Goal: Information Seeking & Learning: Learn about a topic

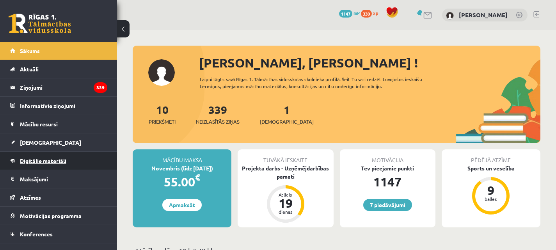
click at [42, 159] on span "Digitālie materiāli" at bounding box center [43, 160] width 46 height 7
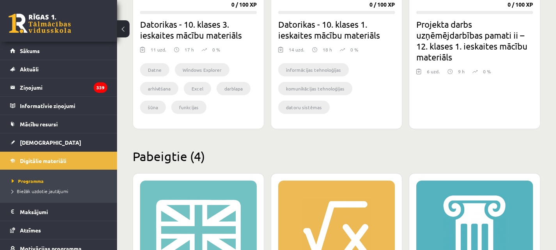
scroll to position [735, 0]
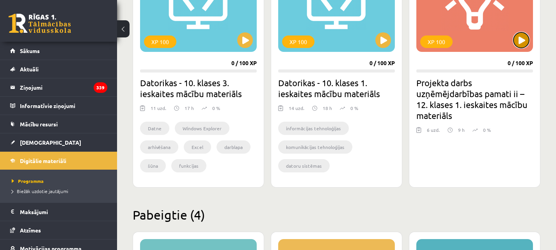
click at [524, 40] on button at bounding box center [522, 40] width 16 height 16
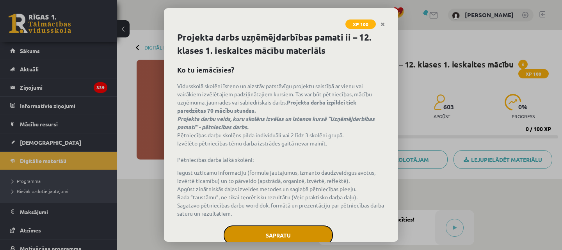
click at [288, 229] on button "Sapratu" at bounding box center [278, 236] width 109 height 20
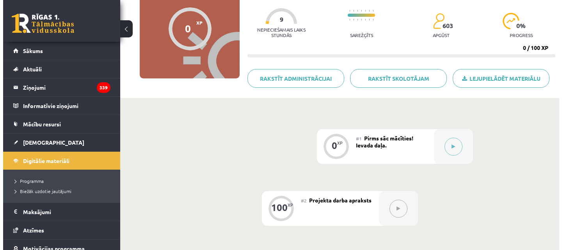
scroll to position [117, 0]
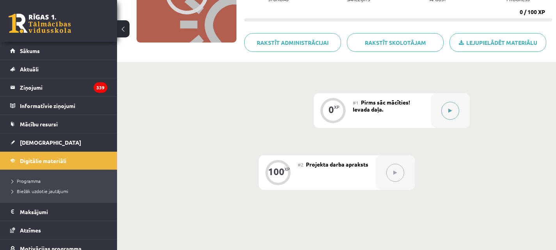
click at [453, 110] on button at bounding box center [451, 111] width 18 height 18
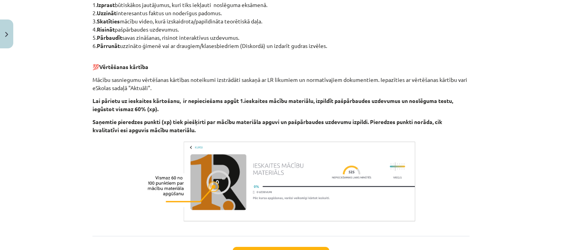
scroll to position [238, 0]
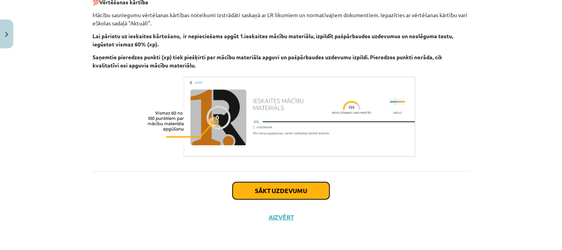
click at [290, 192] on button "Sākt uzdevumu" at bounding box center [281, 190] width 97 height 17
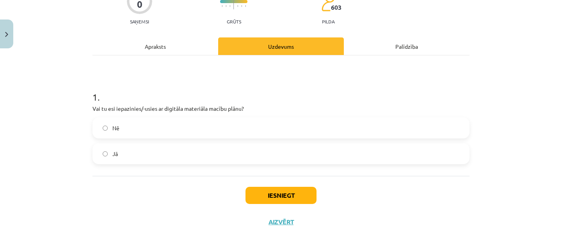
scroll to position [82, 0]
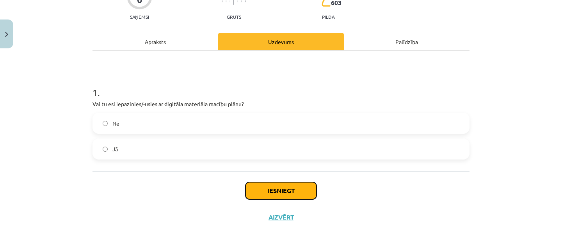
click at [292, 188] on button "Iesniegt" at bounding box center [281, 190] width 71 height 17
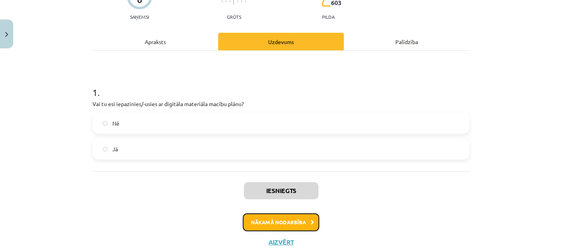
click at [292, 224] on button "Nākamā nodarbība" at bounding box center [281, 223] width 77 height 18
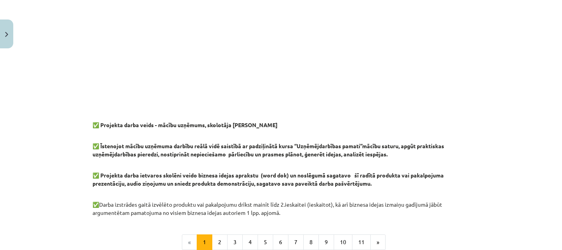
scroll to position [695, 0]
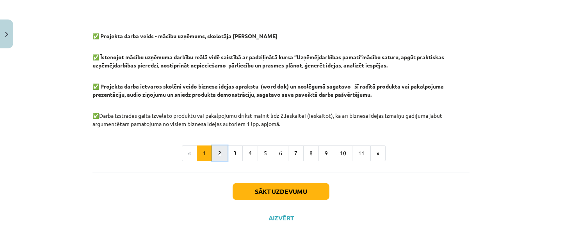
click at [217, 155] on button "2" at bounding box center [220, 154] width 16 height 16
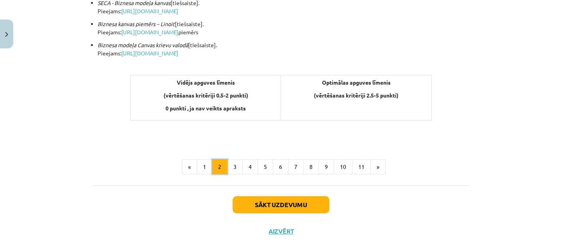
scroll to position [347, 0]
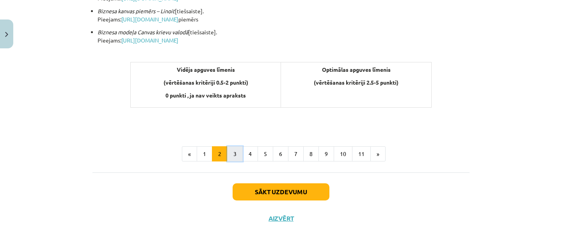
click at [233, 151] on button "3" at bounding box center [235, 154] width 16 height 16
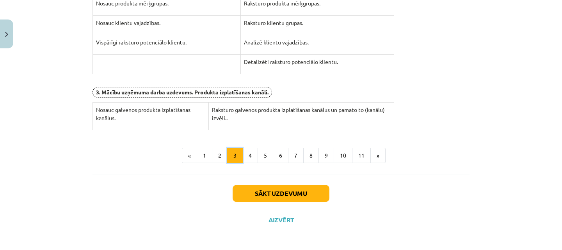
scroll to position [319, 0]
click at [277, 216] on button "Aizvērt" at bounding box center [281, 220] width 30 height 8
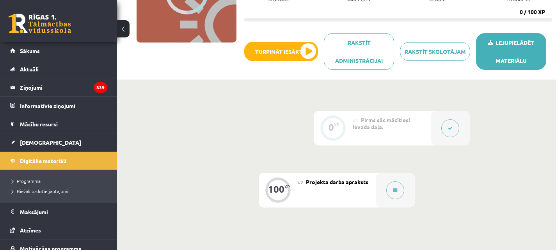
click at [515, 43] on link "Lejupielādēt materiālu" at bounding box center [511, 51] width 70 height 37
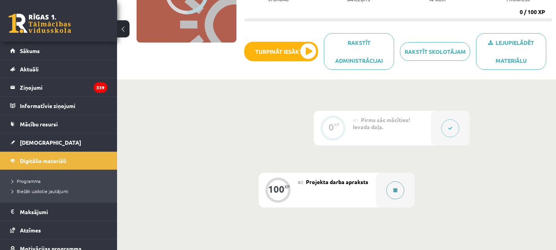
click at [394, 190] on icon at bounding box center [396, 190] width 4 height 5
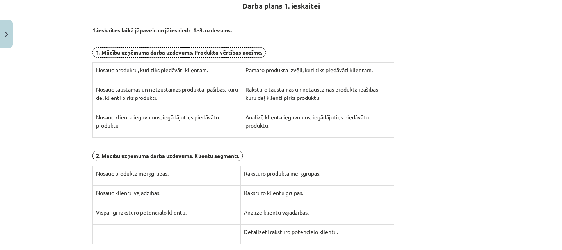
scroll to position [39, 0]
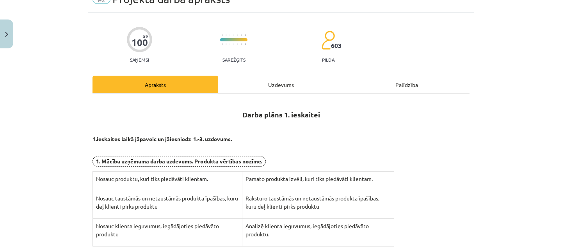
click at [283, 82] on div "Uzdevums" at bounding box center [281, 85] width 126 height 18
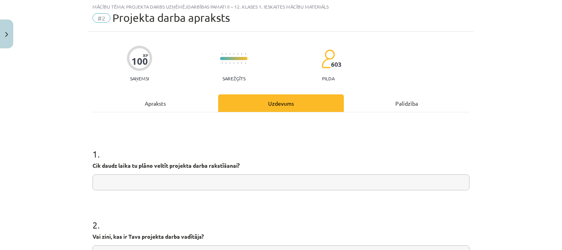
scroll to position [0, 0]
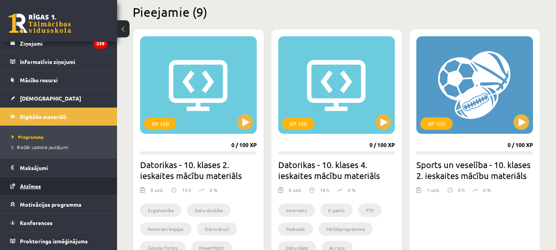
scroll to position [234, 0]
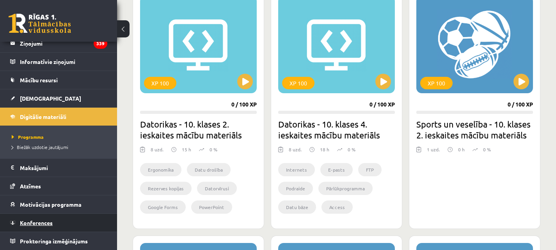
click at [30, 223] on span "Konferences" at bounding box center [36, 222] width 33 height 7
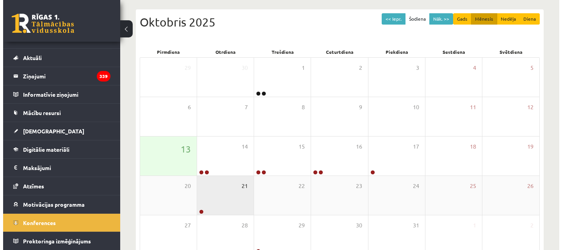
scroll to position [78, 0]
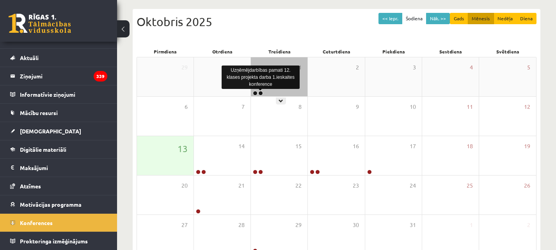
click at [260, 92] on link at bounding box center [260, 93] width 5 height 5
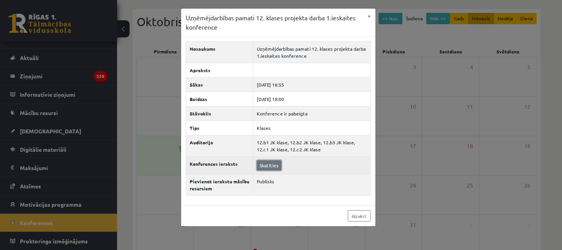
click at [267, 164] on link "Skatīties" at bounding box center [269, 165] width 25 height 10
